Goal: Transaction & Acquisition: Obtain resource

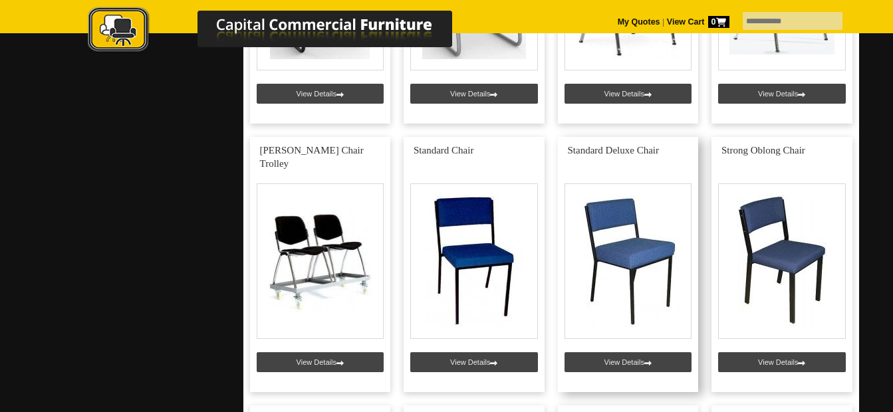
scroll to position [3991, 0]
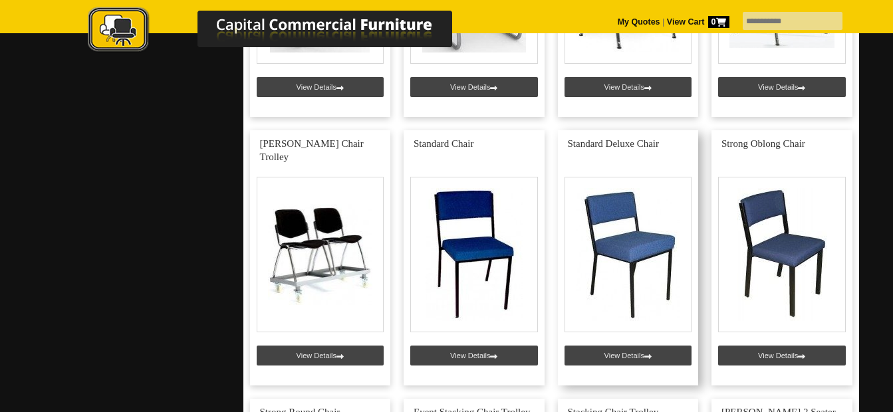
click at [627, 251] on link at bounding box center [628, 257] width 141 height 255
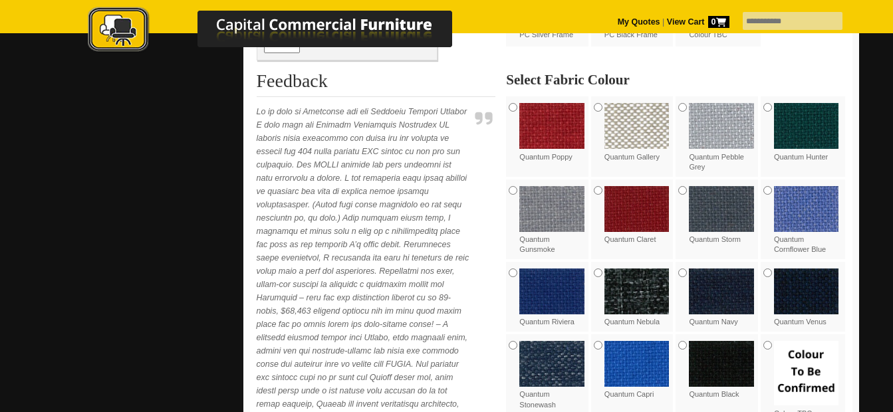
scroll to position [599, 0]
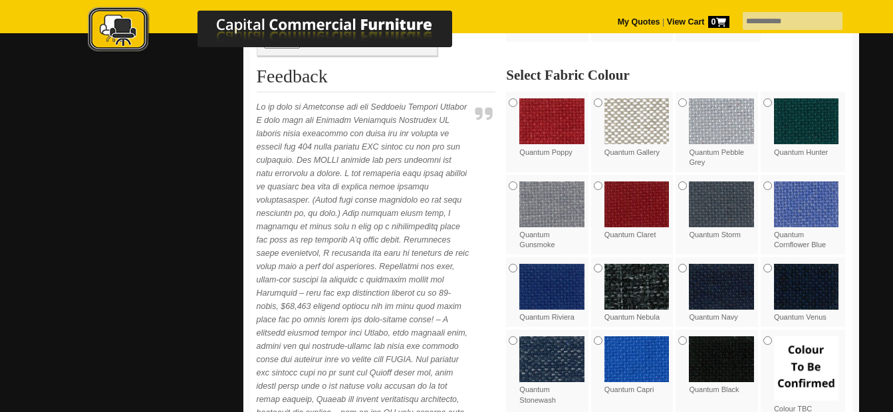
click at [545, 356] on img at bounding box center [552, 360] width 65 height 46
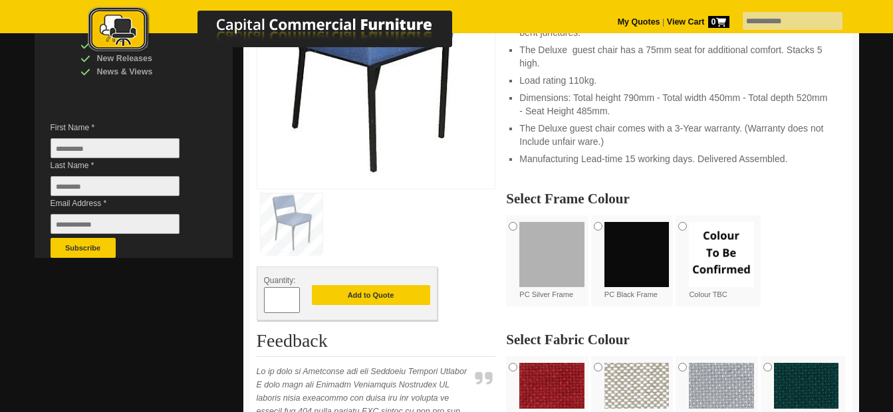
scroll to position [399, 0]
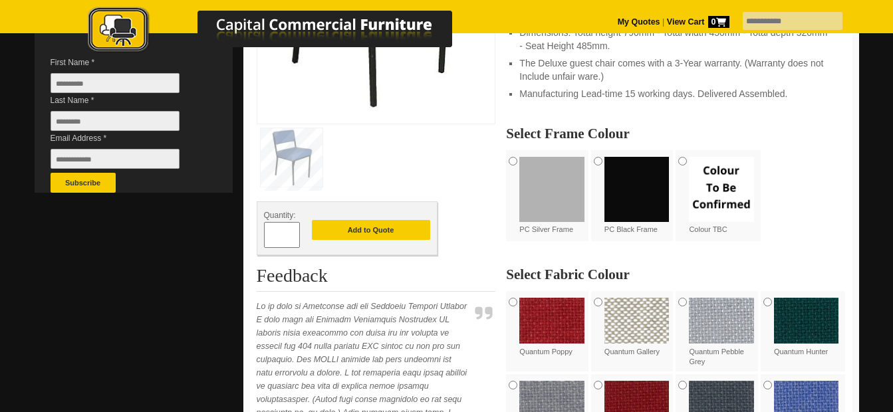
click at [637, 197] on img at bounding box center [637, 189] width 65 height 65
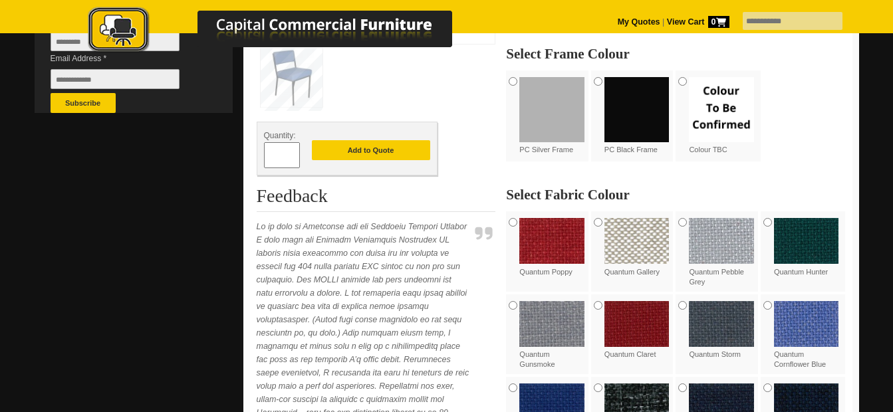
scroll to position [466, 0]
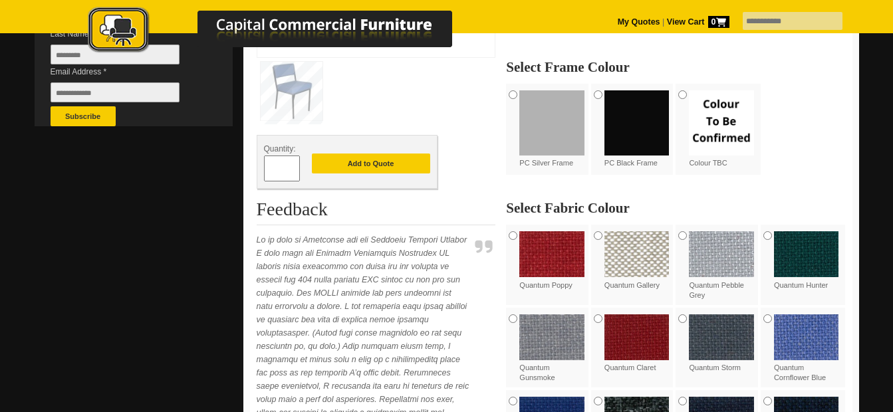
click at [293, 166] on span at bounding box center [293, 163] width 5 height 13
click at [292, 168] on span at bounding box center [293, 173] width 5 height 13
click at [292, 167] on span at bounding box center [293, 163] width 5 height 13
click at [292, 166] on span at bounding box center [293, 163] width 5 height 13
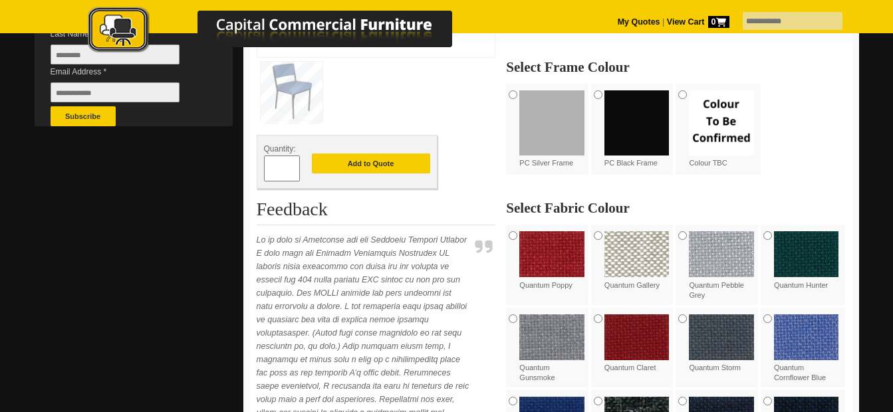
click at [292, 163] on span at bounding box center [293, 163] width 5 height 13
click at [292, 162] on span at bounding box center [293, 163] width 5 height 13
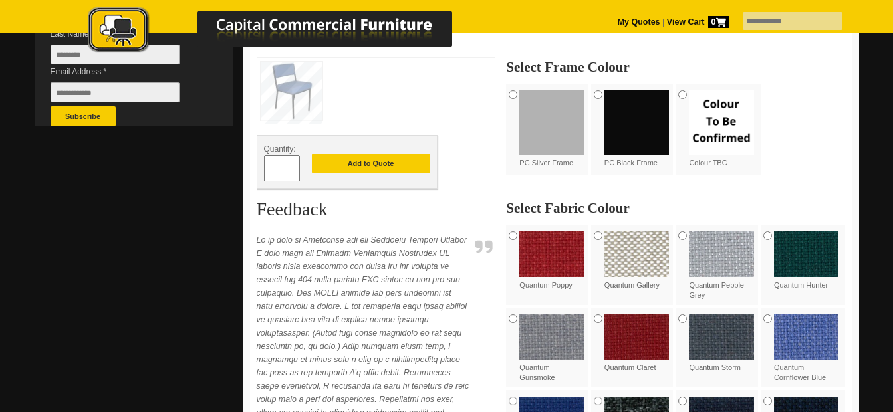
click at [292, 162] on span at bounding box center [293, 163] width 5 height 13
type input "**"
click at [367, 166] on button "Add to Quote" at bounding box center [371, 164] width 118 height 20
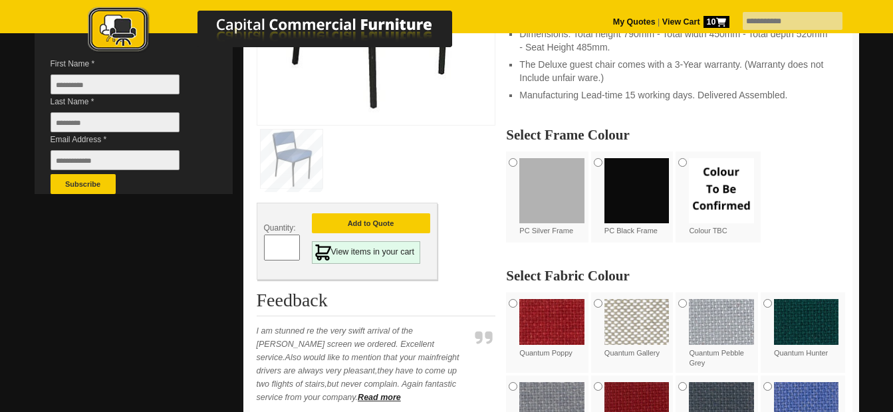
scroll to position [399, 0]
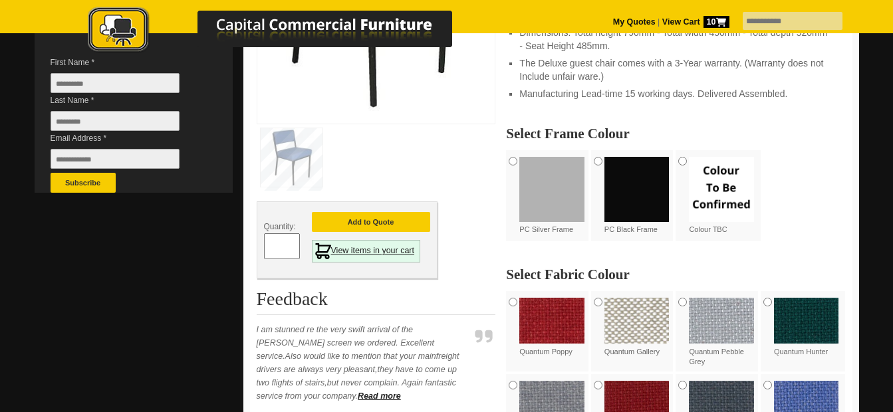
click at [369, 245] on link "View items in your cart" at bounding box center [366, 251] width 109 height 23
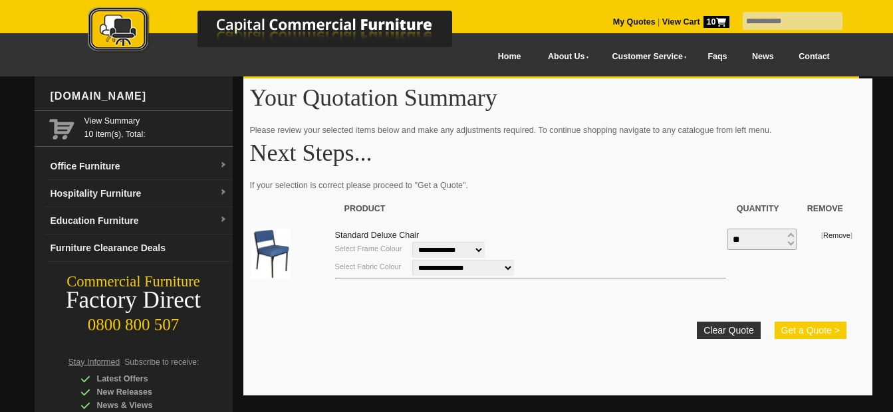
click at [812, 325] on button "Get a Quote >" at bounding box center [811, 330] width 72 height 17
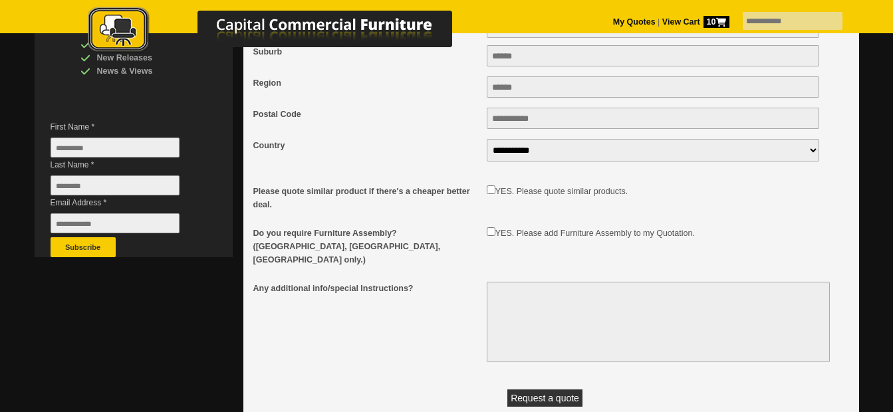
scroll to position [399, 0]
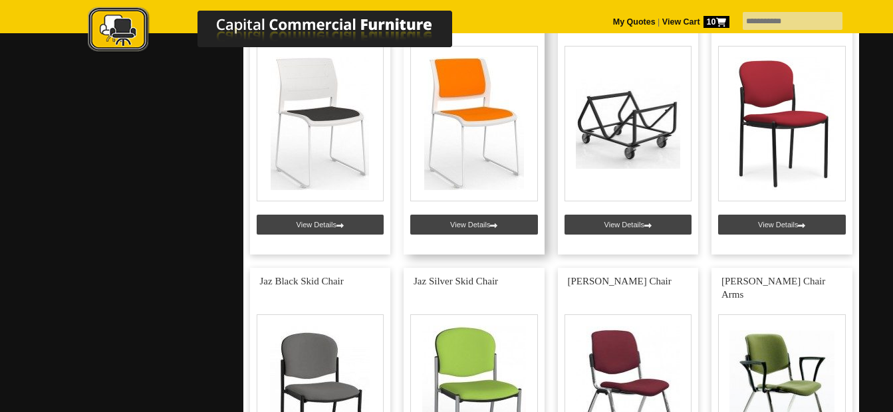
scroll to position [3592, 0]
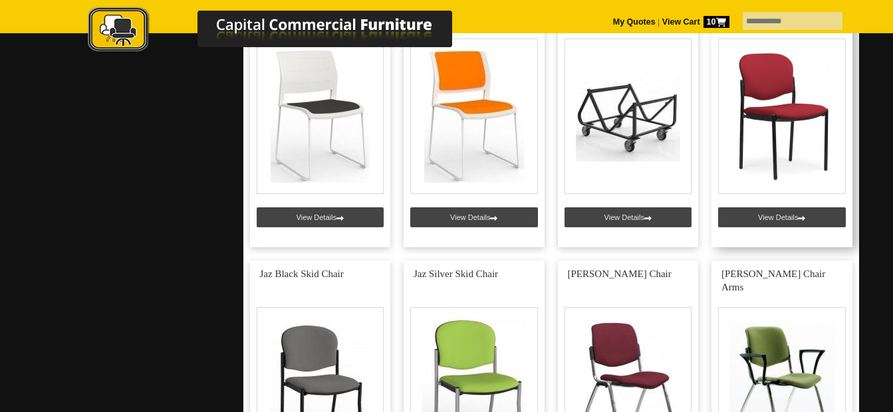
click at [778, 214] on link at bounding box center [782, 119] width 141 height 255
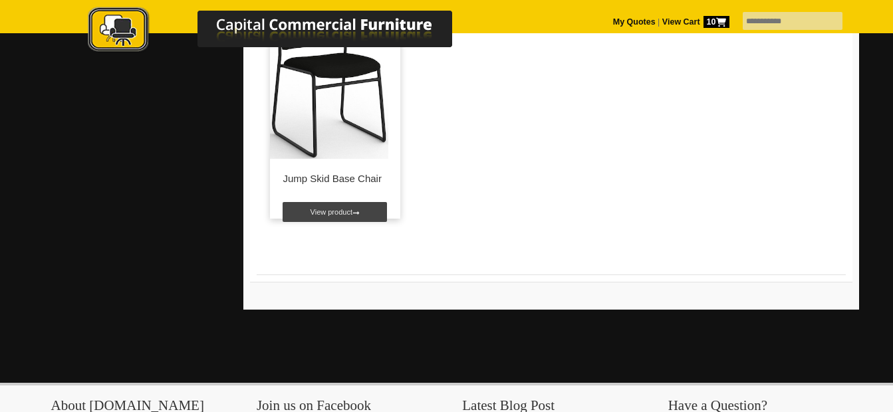
scroll to position [1663, 0]
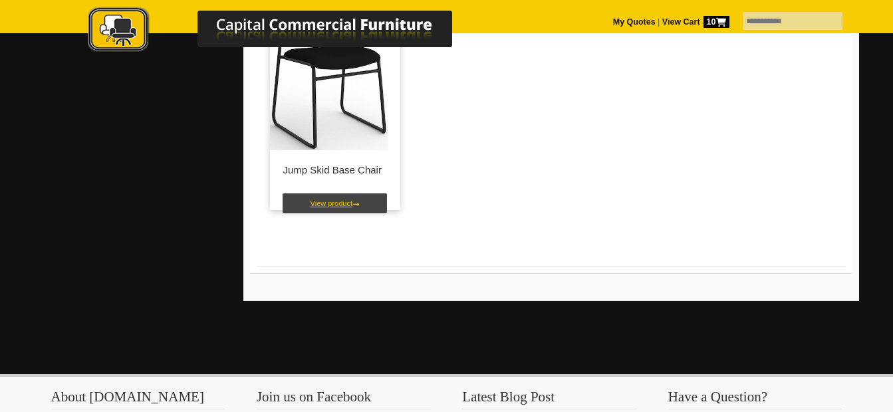
click at [339, 204] on link "View product" at bounding box center [335, 204] width 104 height 20
